Goal: Check status: Check status

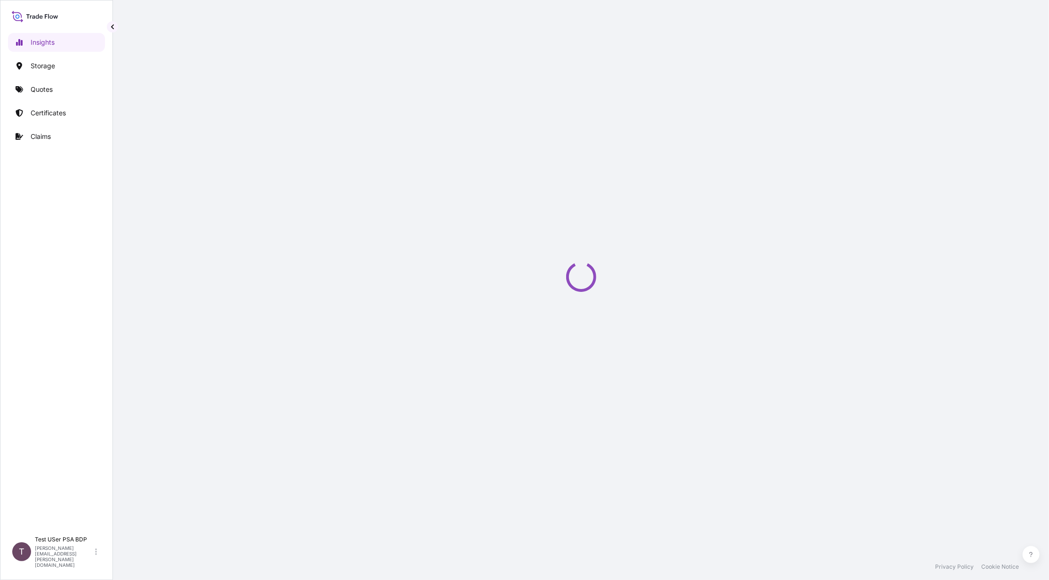
select select "2025"
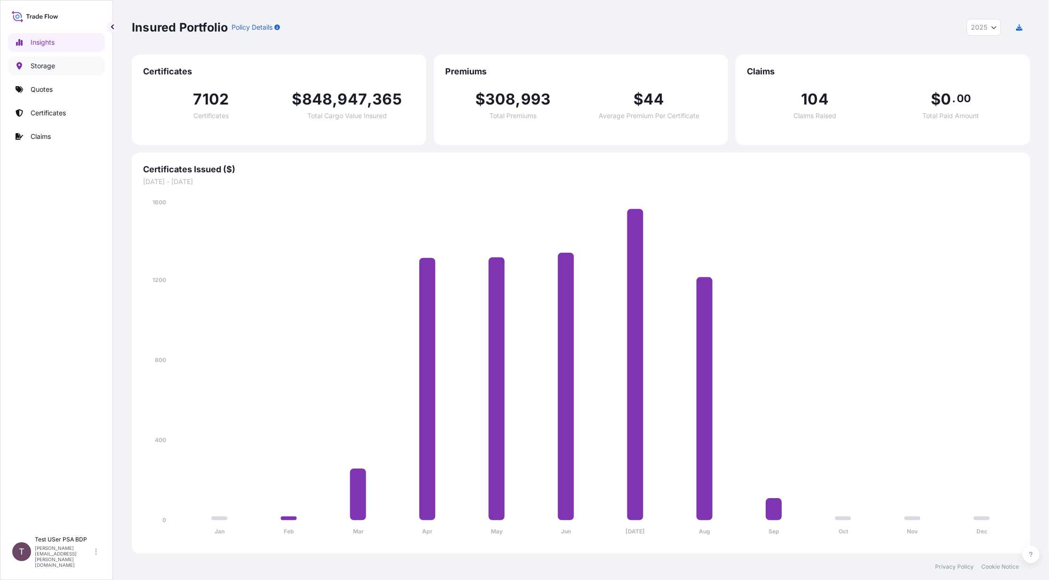
click at [62, 72] on link "Storage" at bounding box center [56, 65] width 97 height 19
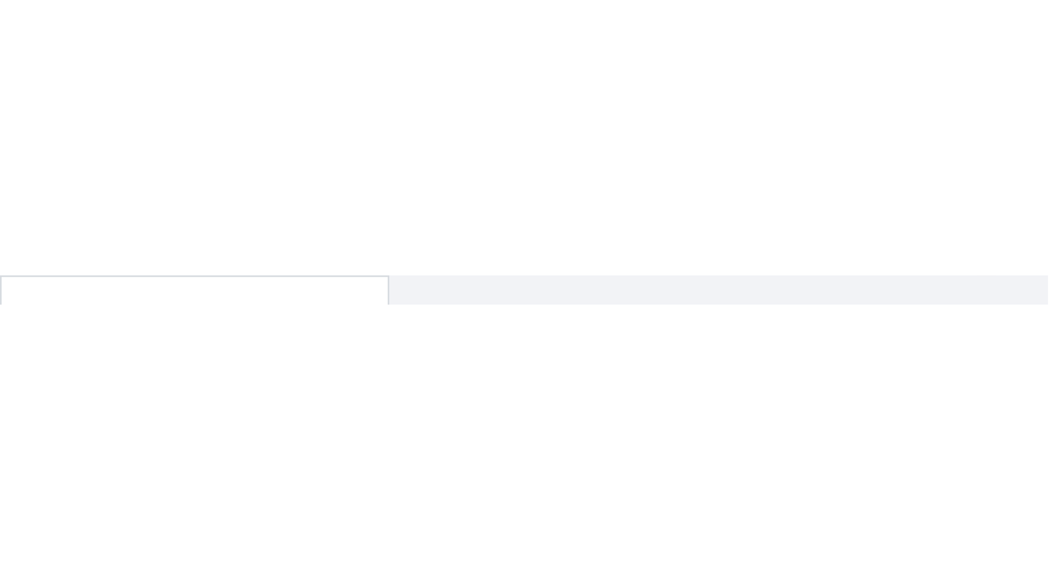
scroll to position [392, 889]
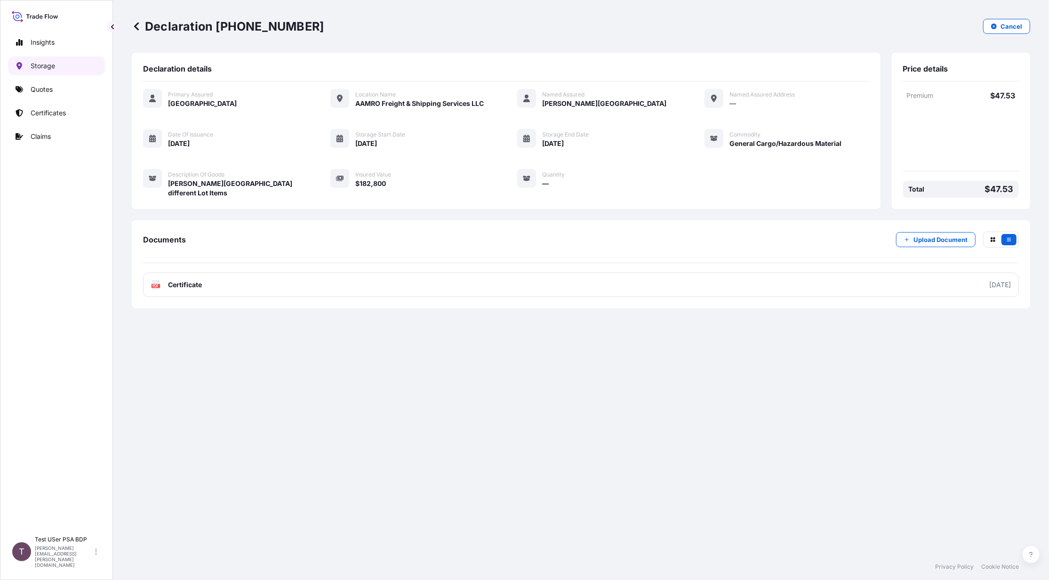
click at [51, 64] on p "Storage" at bounding box center [43, 65] width 24 height 9
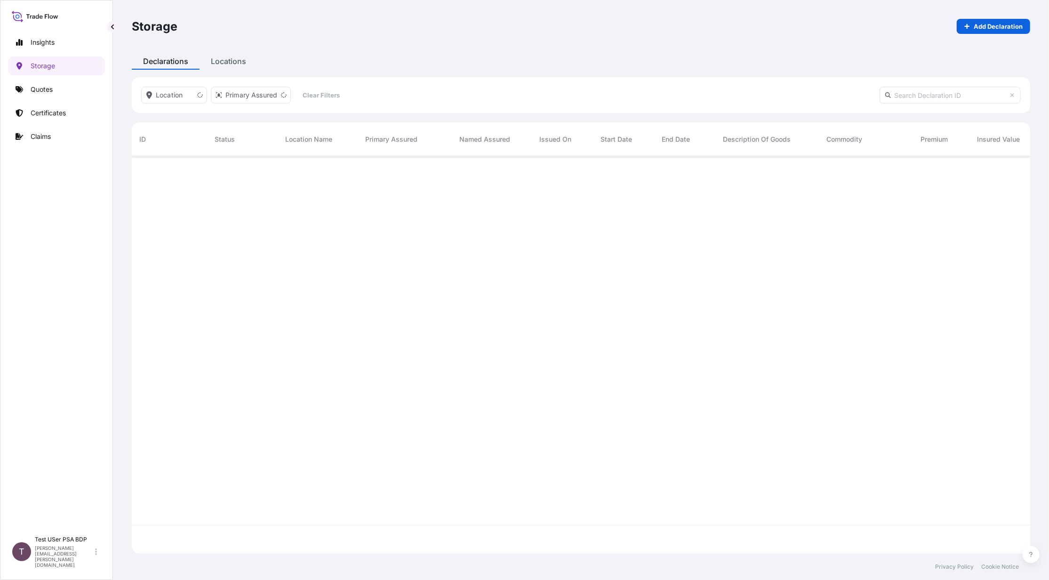
scroll to position [392, 889]
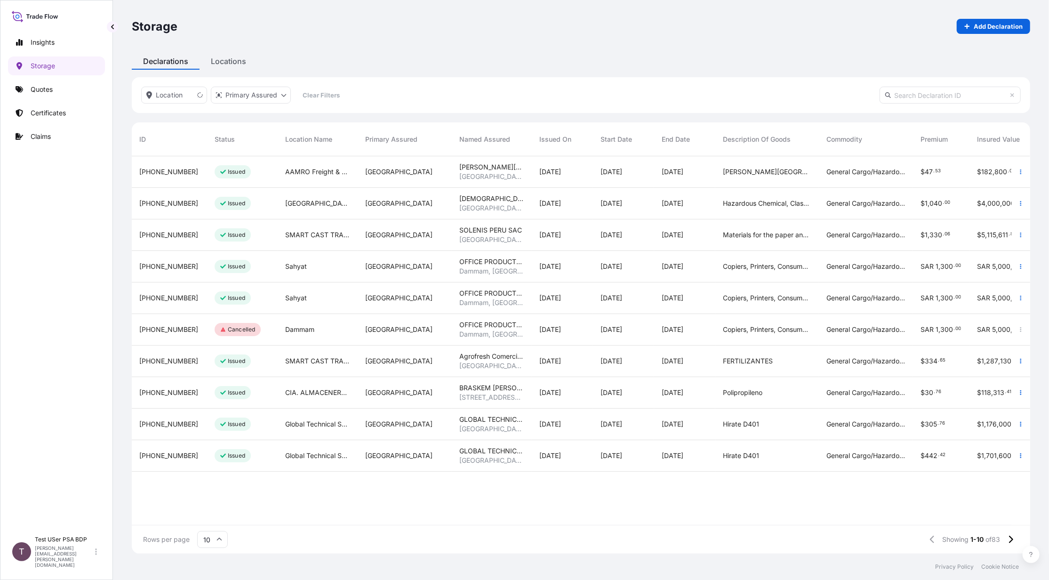
click at [166, 167] on span "[PHONE_NUMBER]" at bounding box center [168, 171] width 59 height 9
